Goal: Task Accomplishment & Management: Complete application form

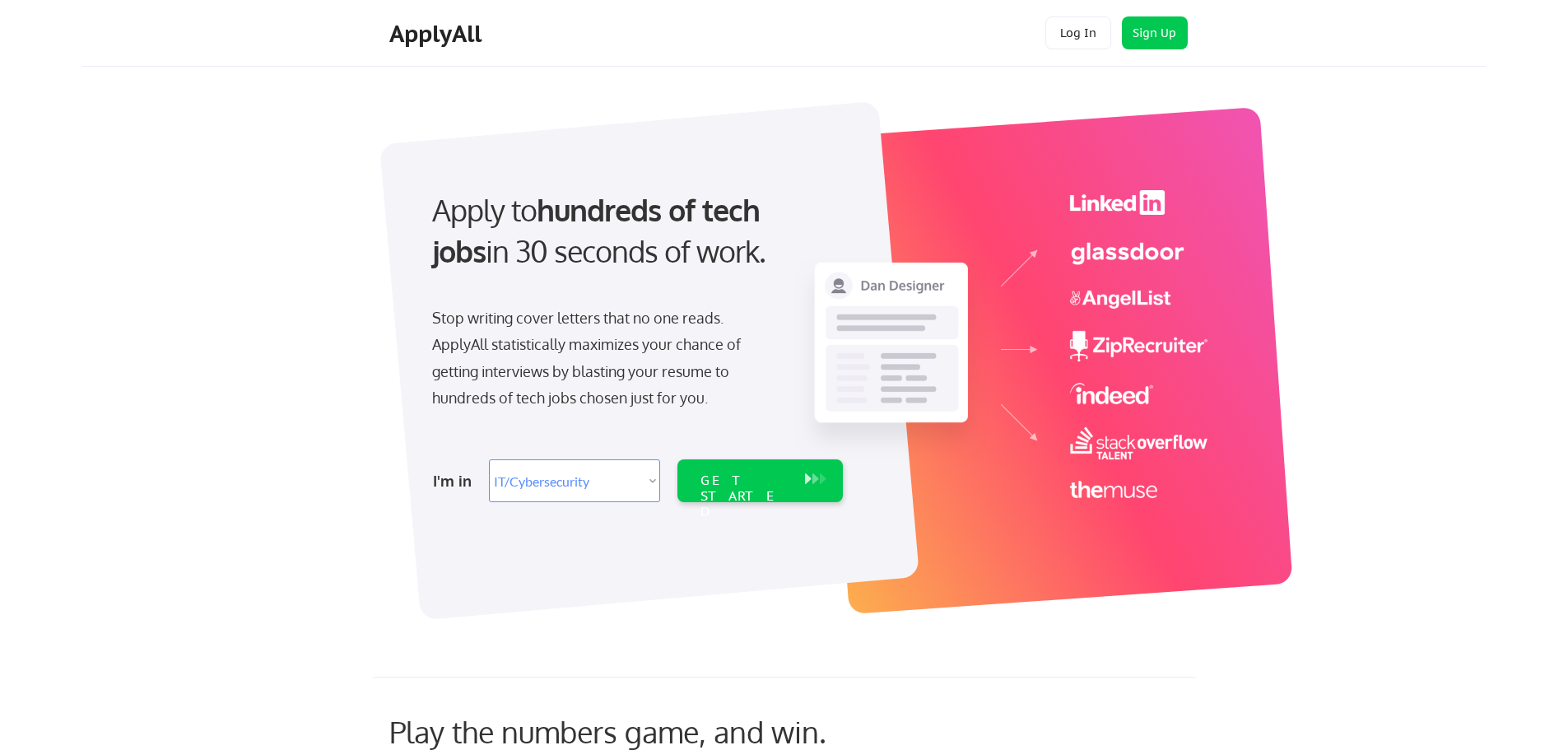
select select ""it_security""
click at [729, 471] on div "GET STARTED" at bounding box center [744, 481] width 104 height 43
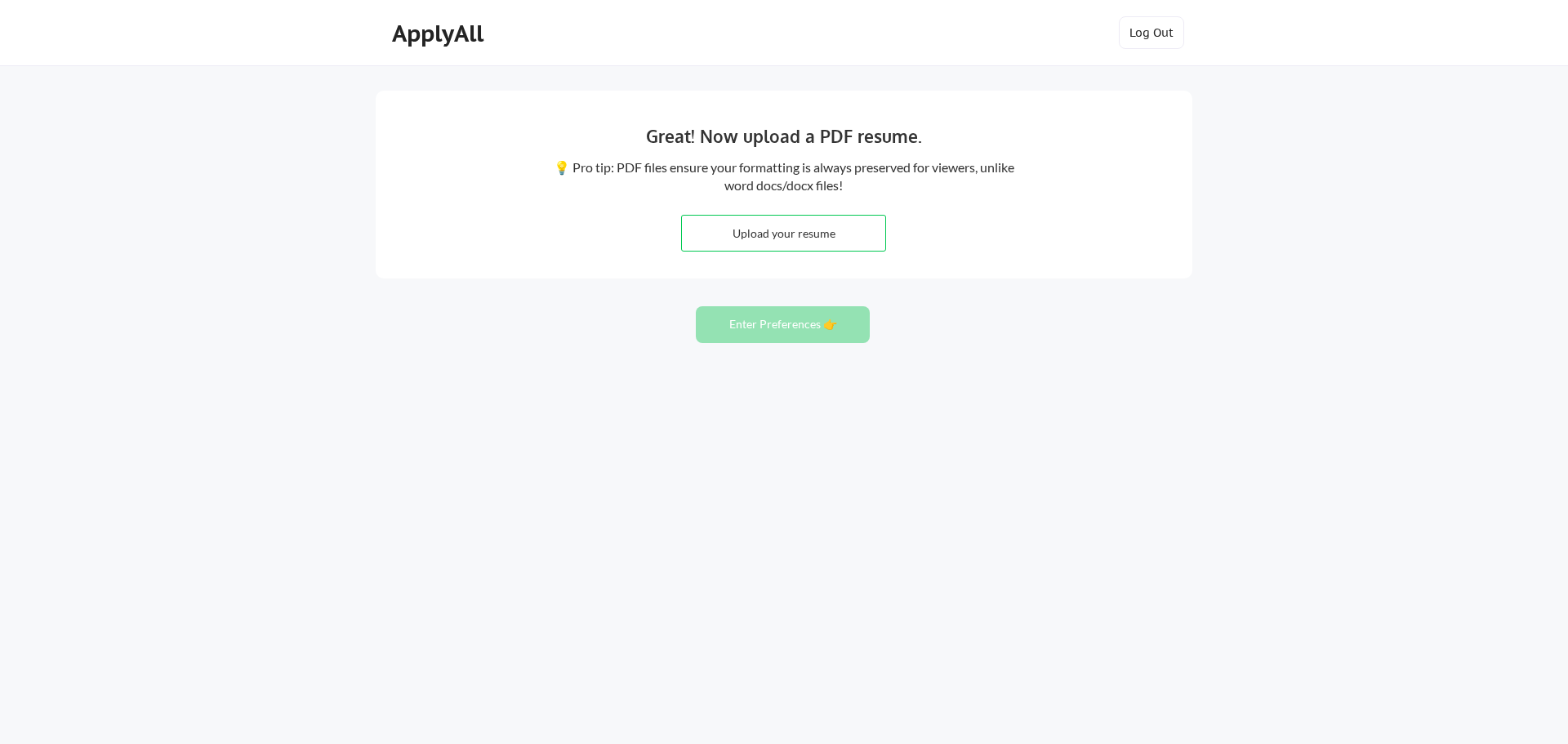
click at [820, 231] on input "file" at bounding box center [784, 233] width 204 height 35
type input "C:\fakepath\000 CISO VP of InfoSec GK CV (1).pdf"
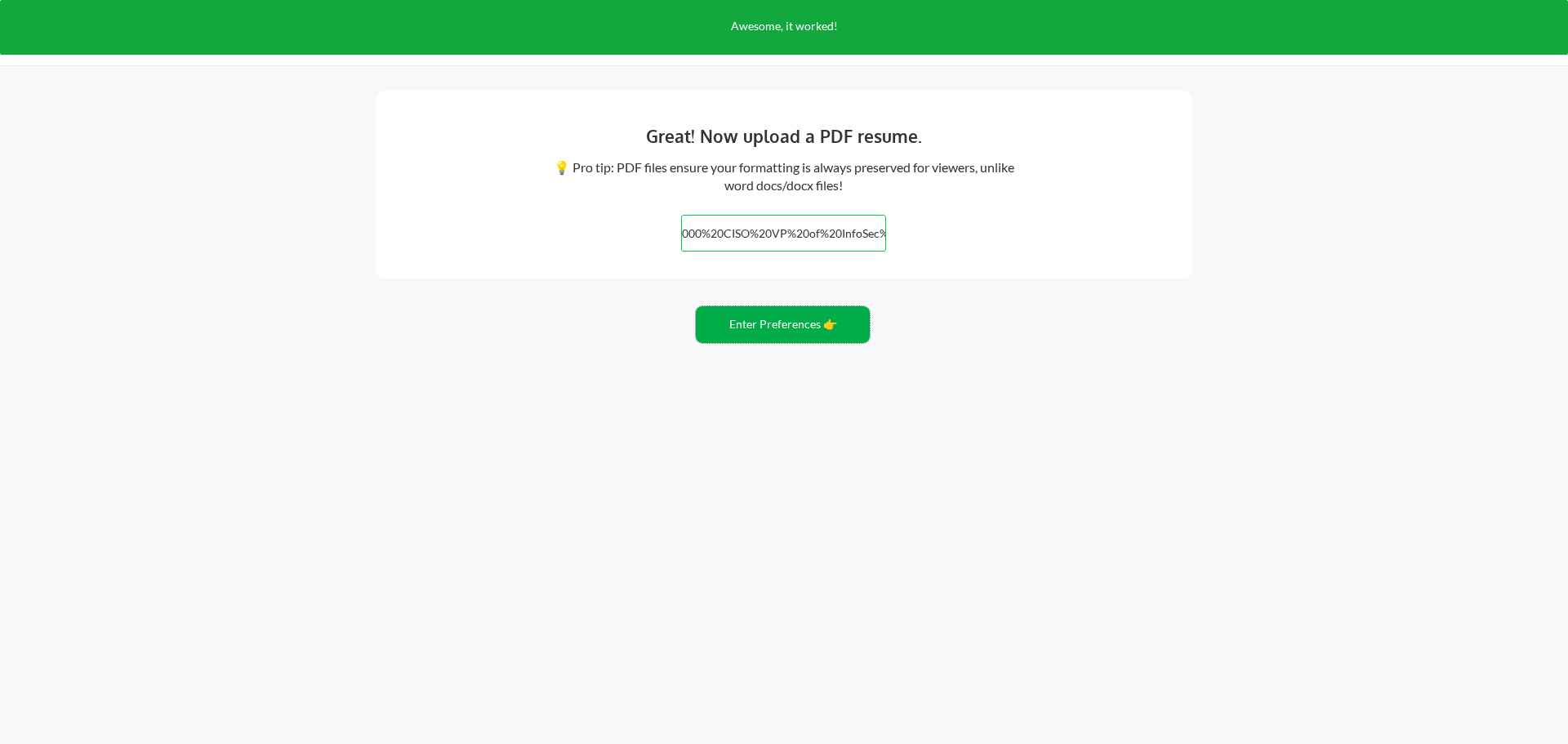
click at [802, 330] on button "Enter Preferences 👉" at bounding box center [783, 324] width 174 height 36
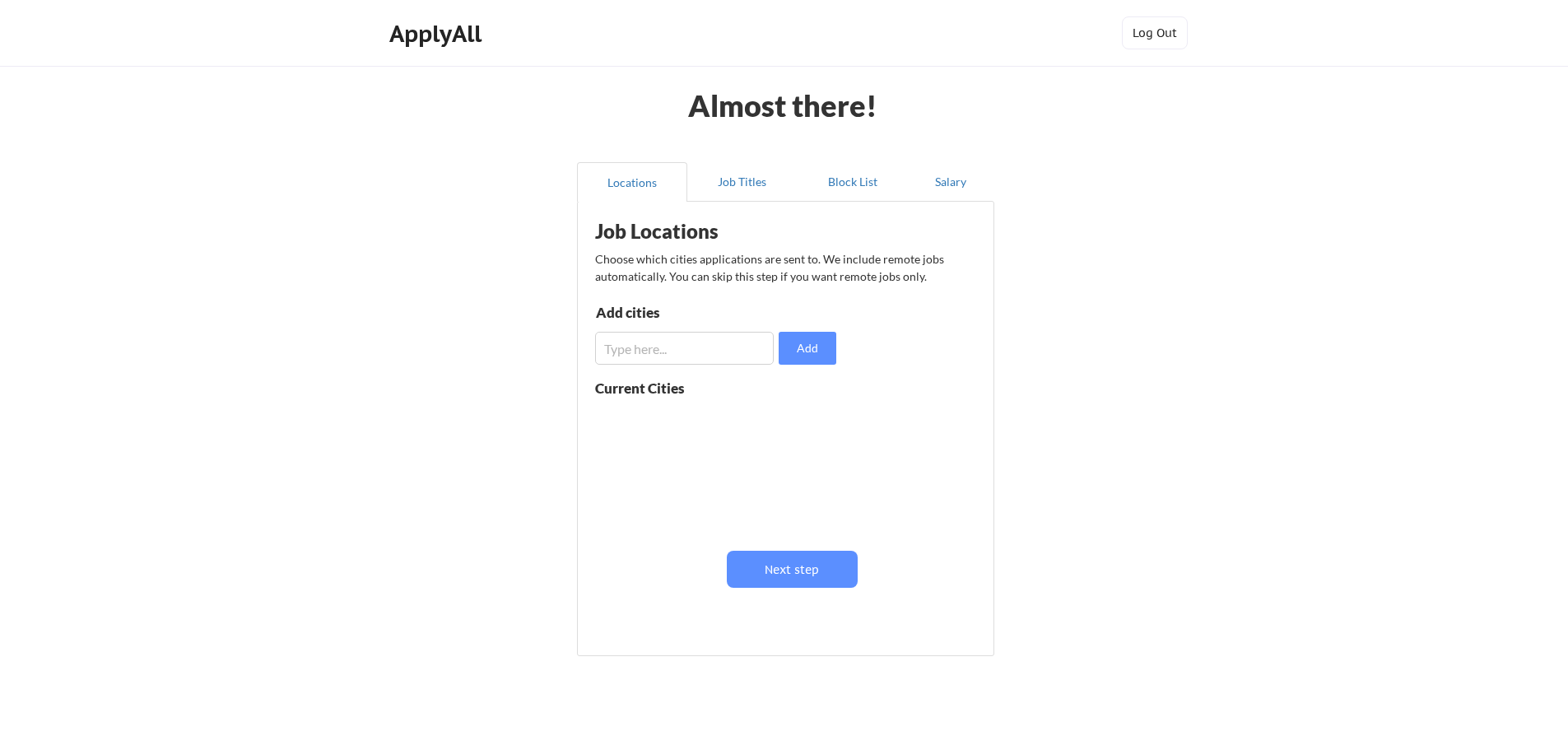
click at [689, 350] on input "input" at bounding box center [685, 348] width 178 height 33
type input "houston"
click at [689, 350] on input "input" at bounding box center [685, 348] width 178 height 33
type input "usa"
click at [823, 350] on button "Add" at bounding box center [807, 348] width 58 height 33
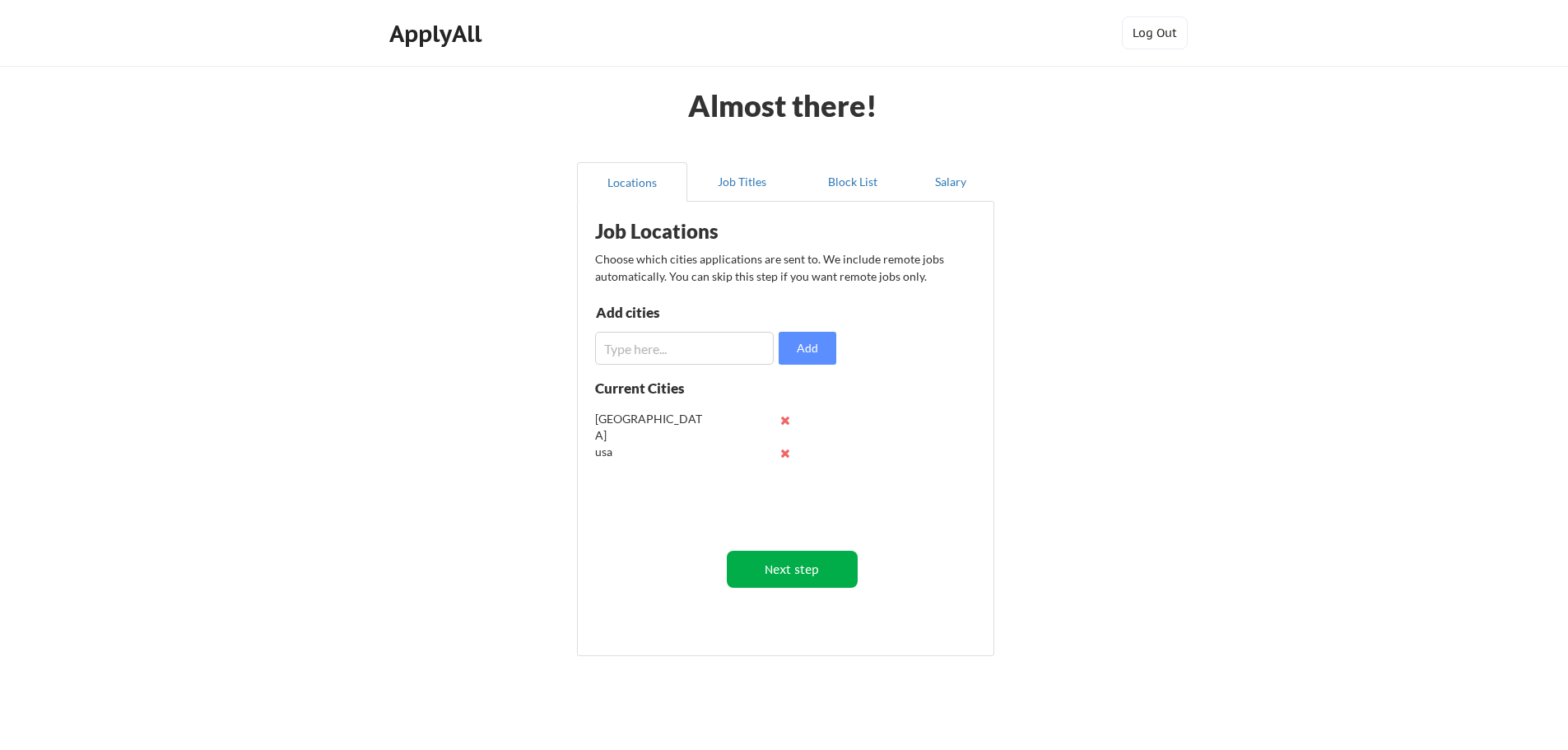
click at [825, 561] on button "Next step" at bounding box center [792, 569] width 131 height 37
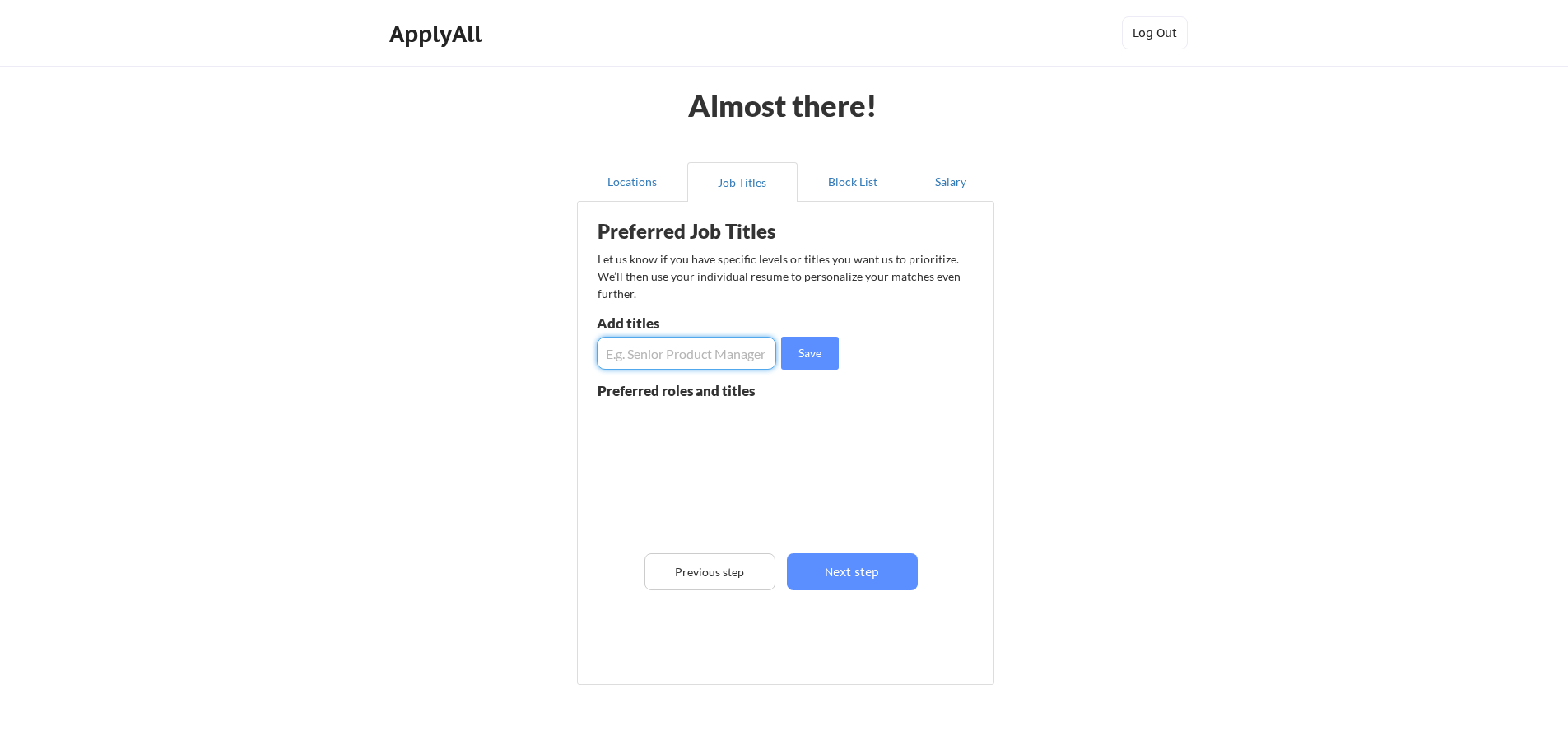
click at [665, 340] on input "input" at bounding box center [686, 353] width 179 height 33
type input "CISO"
click at [806, 356] on button "Save" at bounding box center [810, 353] width 58 height 33
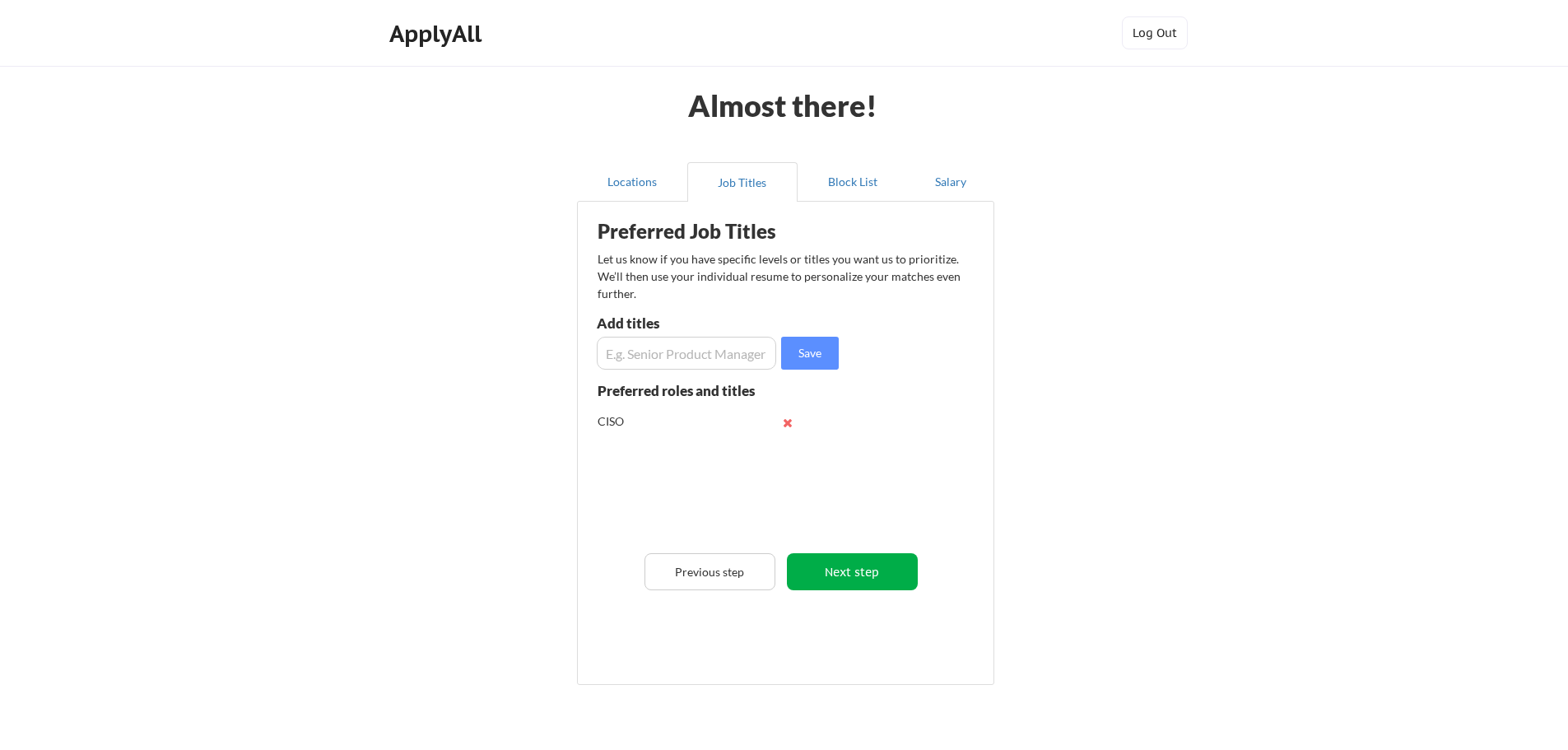
click at [877, 581] on button "Next step" at bounding box center [852, 571] width 131 height 37
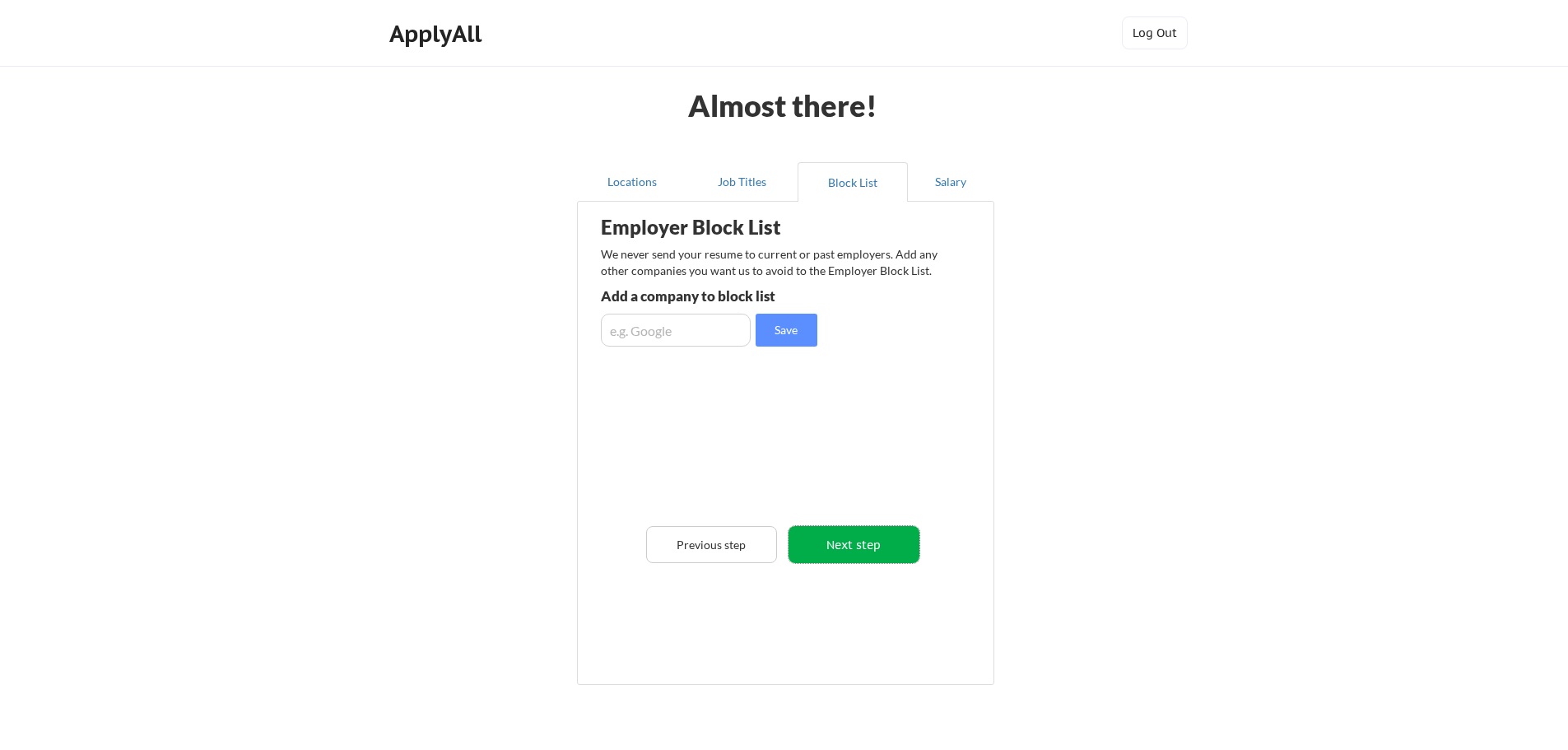
click at [879, 541] on button "Next step" at bounding box center [854, 545] width 131 height 37
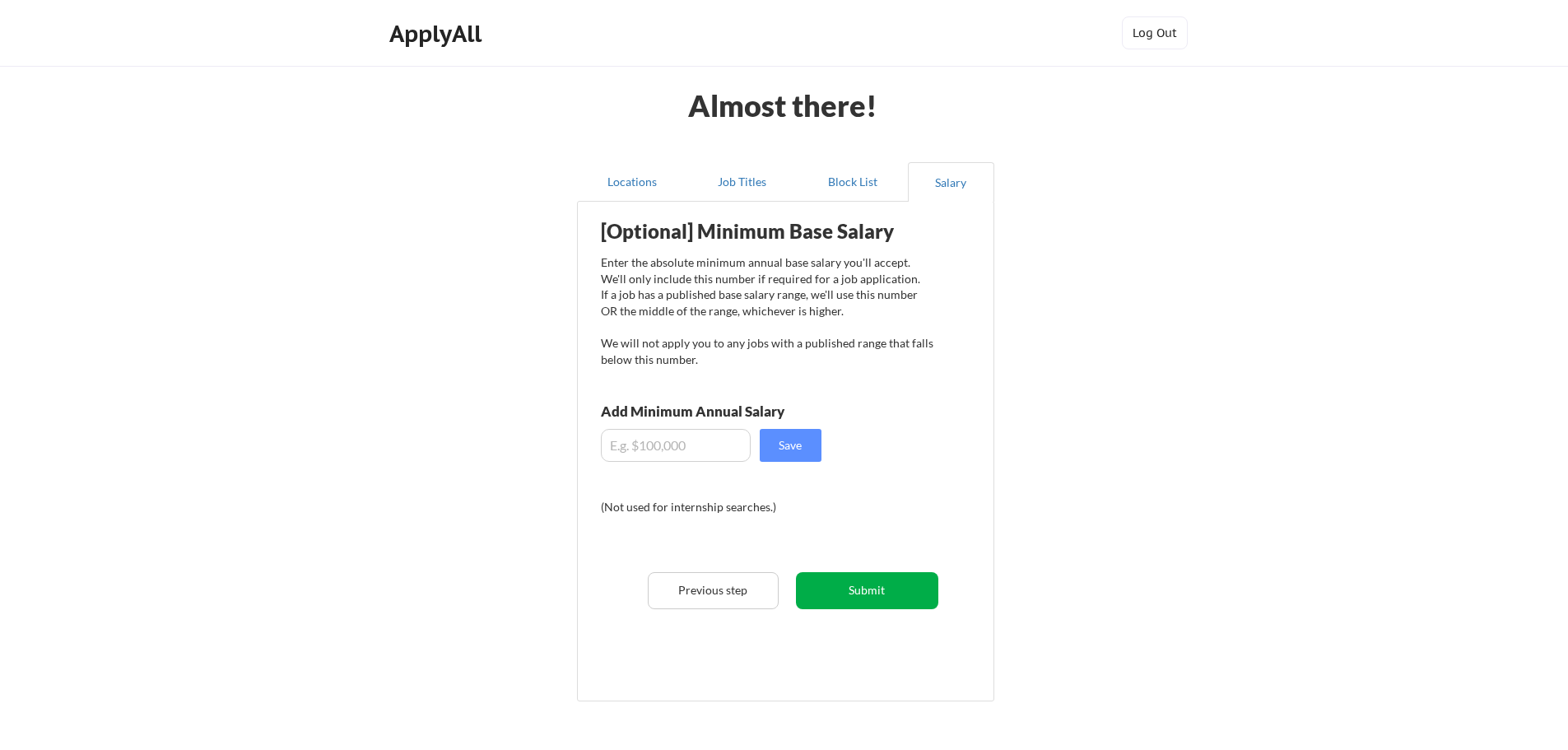
click at [895, 589] on button "Submit" at bounding box center [867, 591] width 143 height 37
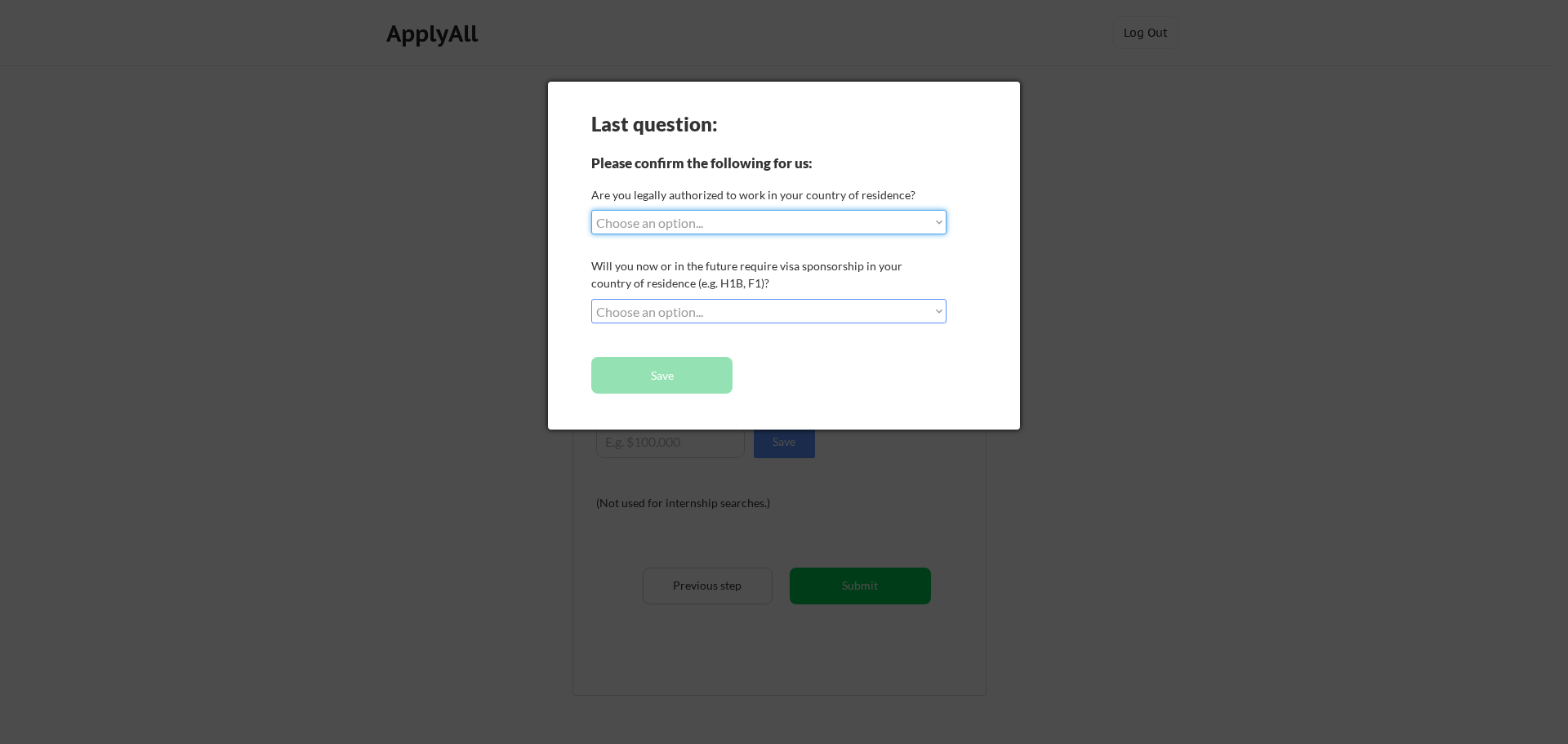
click at [662, 220] on select "Choose an option... Yes, I am a US Citizen Yes, I am a Canadian Citizen Yes, I …" at bounding box center [769, 223] width 355 height 25
select select ""yes__i_am_here_on_a_visa__h1b__opt__etc__""
click at [592, 210] on select "Choose an option... Yes, I am a US Citizen Yes, I am a Canadian Citizen Yes, I …" at bounding box center [769, 223] width 355 height 25
click at [661, 310] on select "Choose an option... No, I will not need sponsorship Yes, I will need sponsorship" at bounding box center [769, 311] width 355 height 25
select select ""yes__i_will_need_sponsorship""
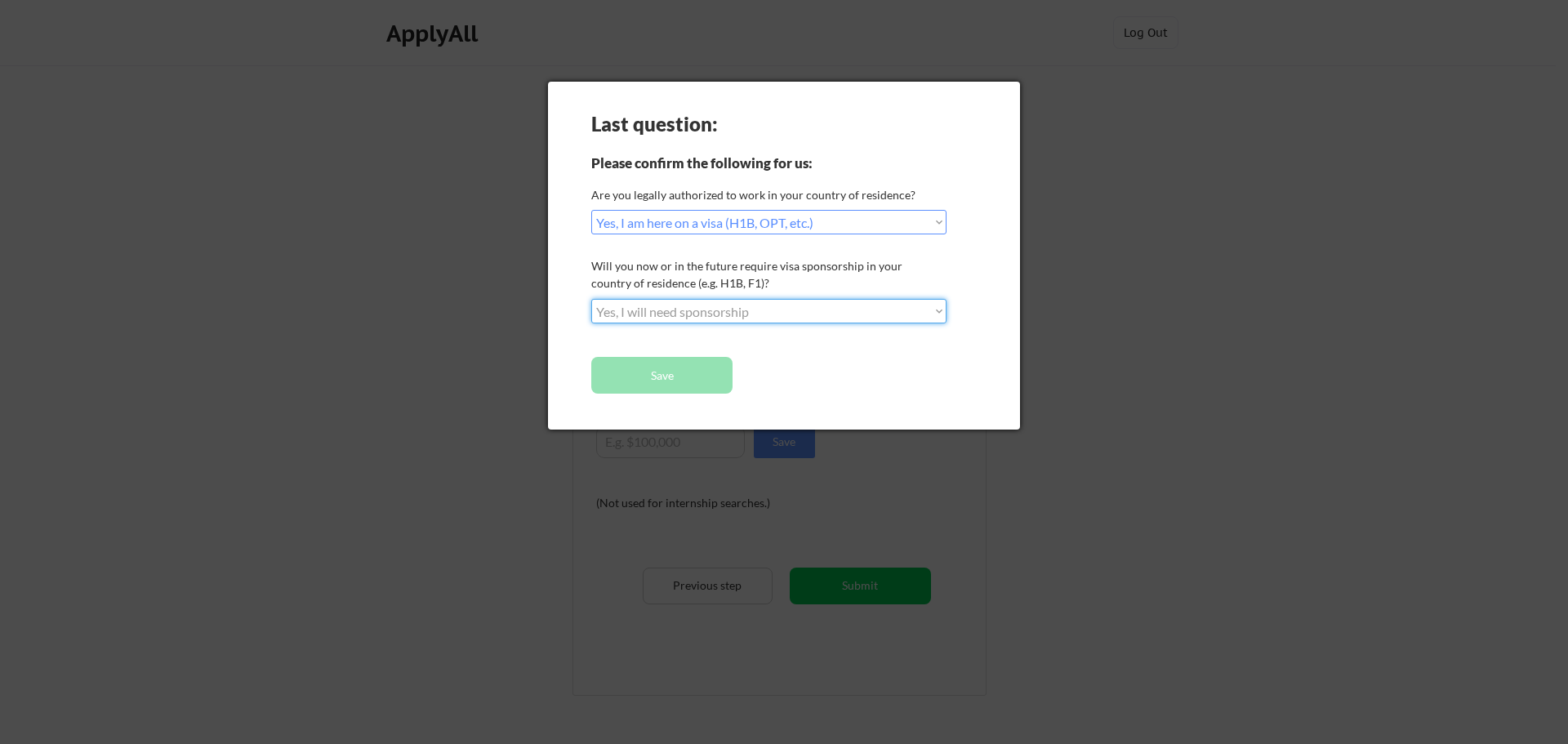
click at [592, 299] on select "Choose an option... No, I will not need sponsorship Yes, I will need sponsorship" at bounding box center [769, 311] width 355 height 25
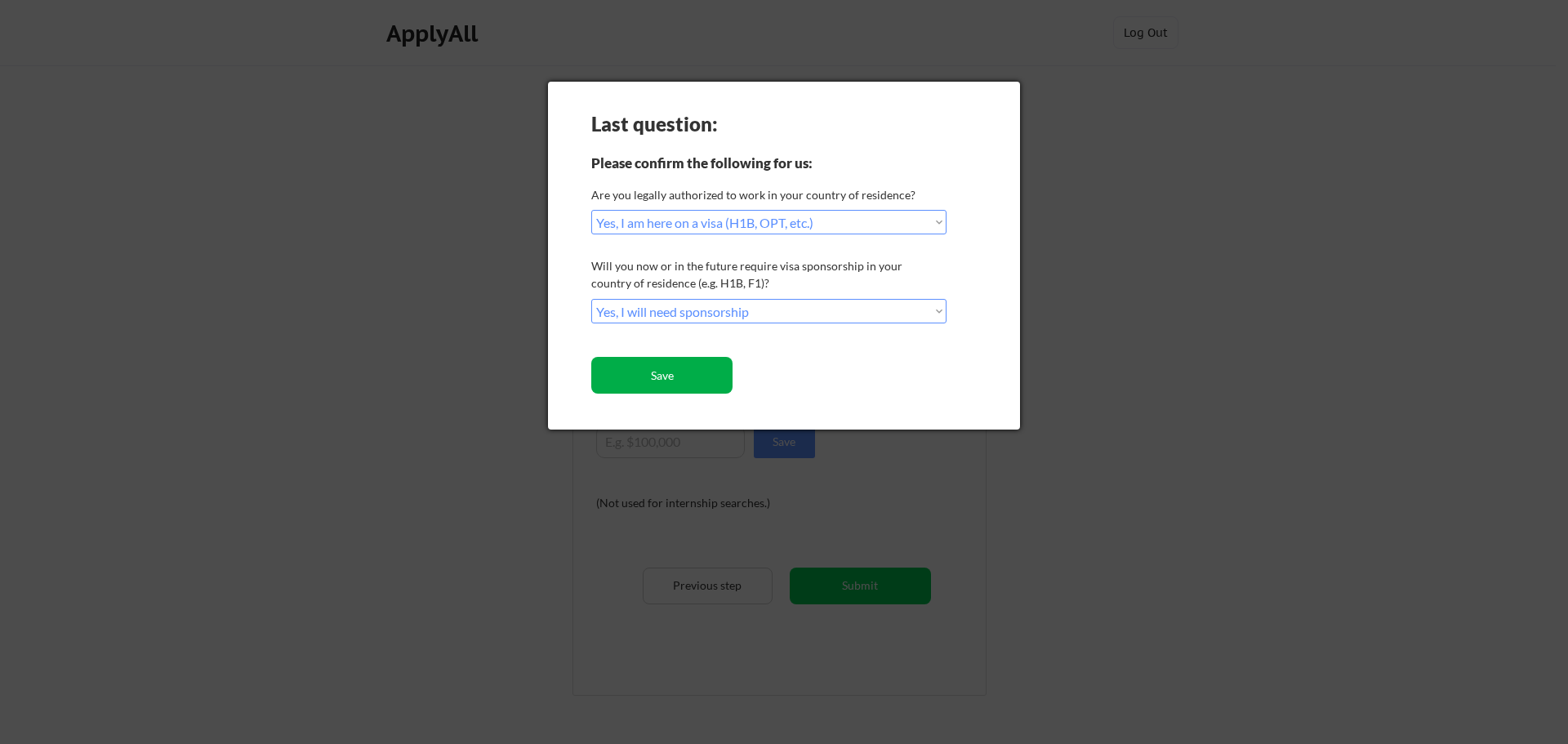
click at [672, 381] on button "Save" at bounding box center [662, 375] width 141 height 36
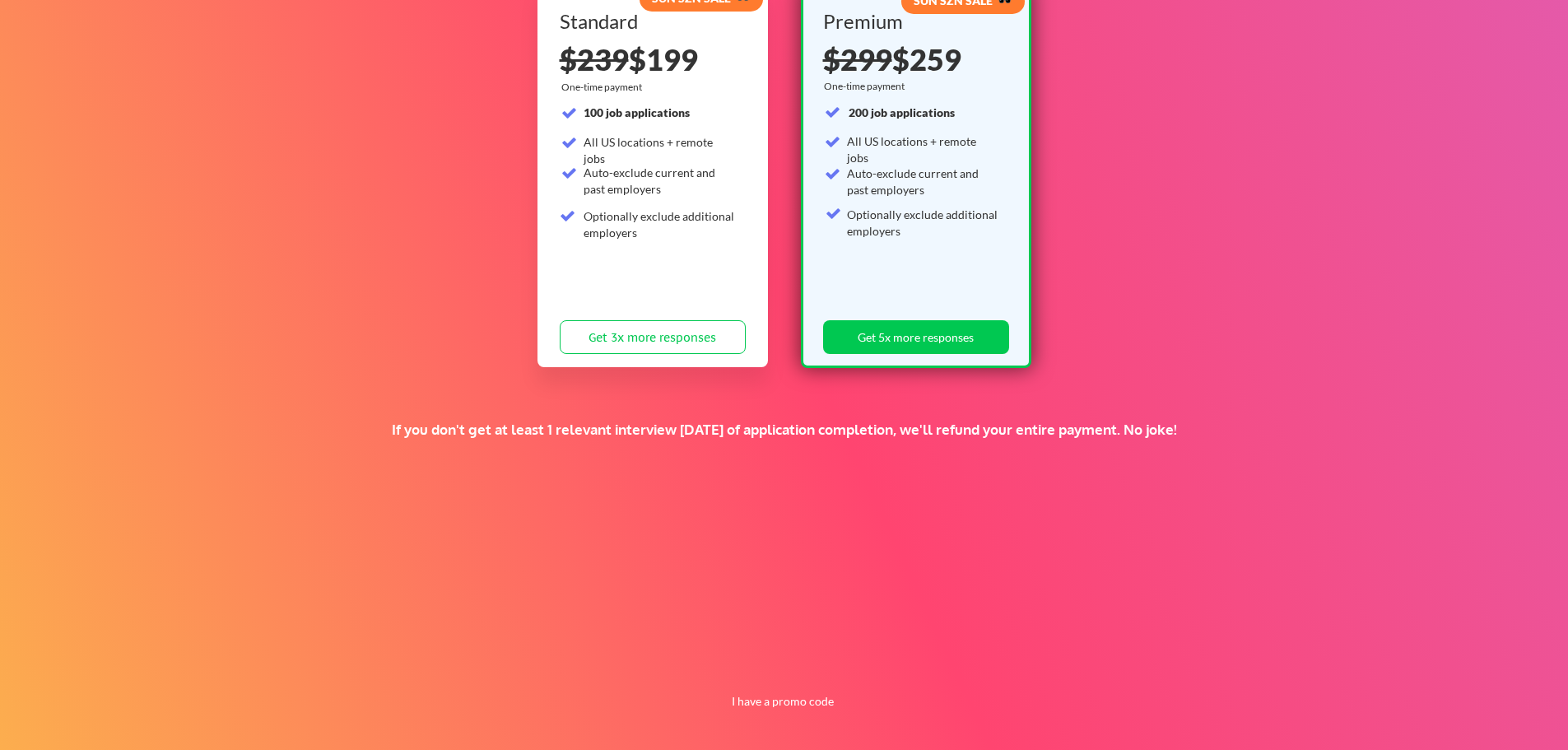
scroll to position [216, 0]
